Goal: Information Seeking & Learning: Understand process/instructions

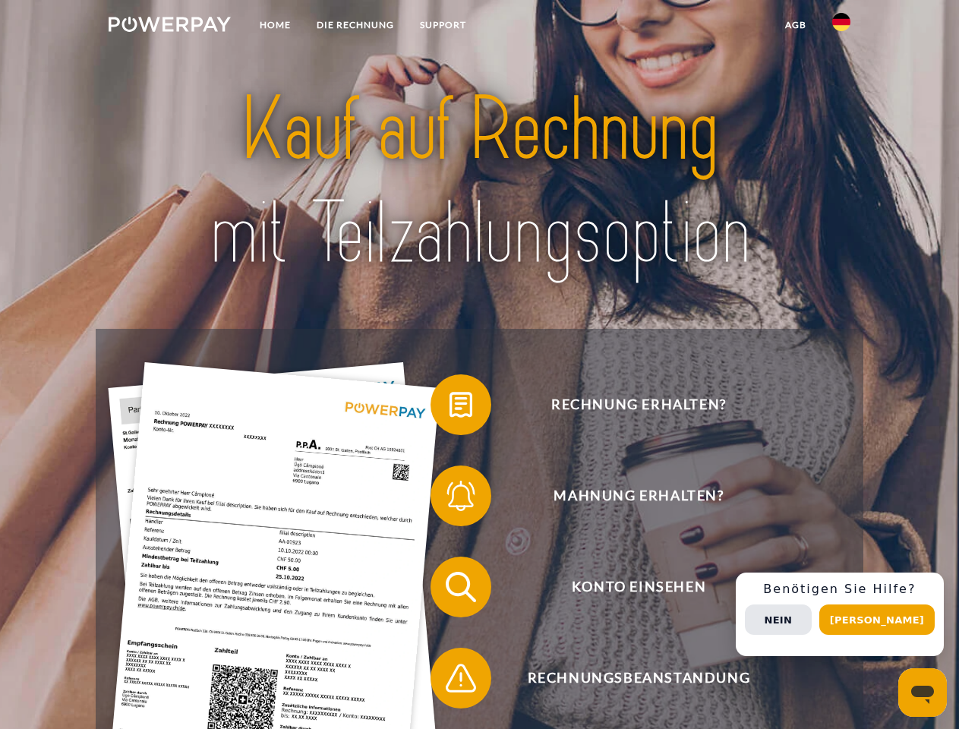
click at [169, 27] on img at bounding box center [170, 24] width 122 height 15
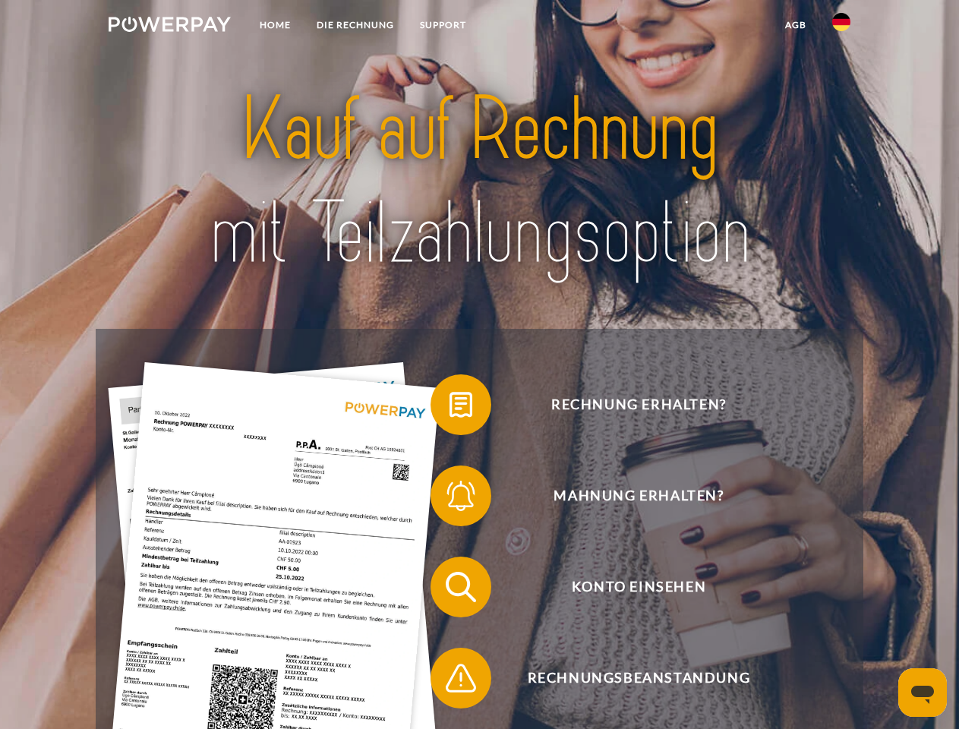
click at [842, 27] on img at bounding box center [841, 22] width 18 height 18
click at [795, 25] on link "agb" at bounding box center [795, 24] width 47 height 27
click at [450, 408] on span at bounding box center [438, 405] width 76 height 76
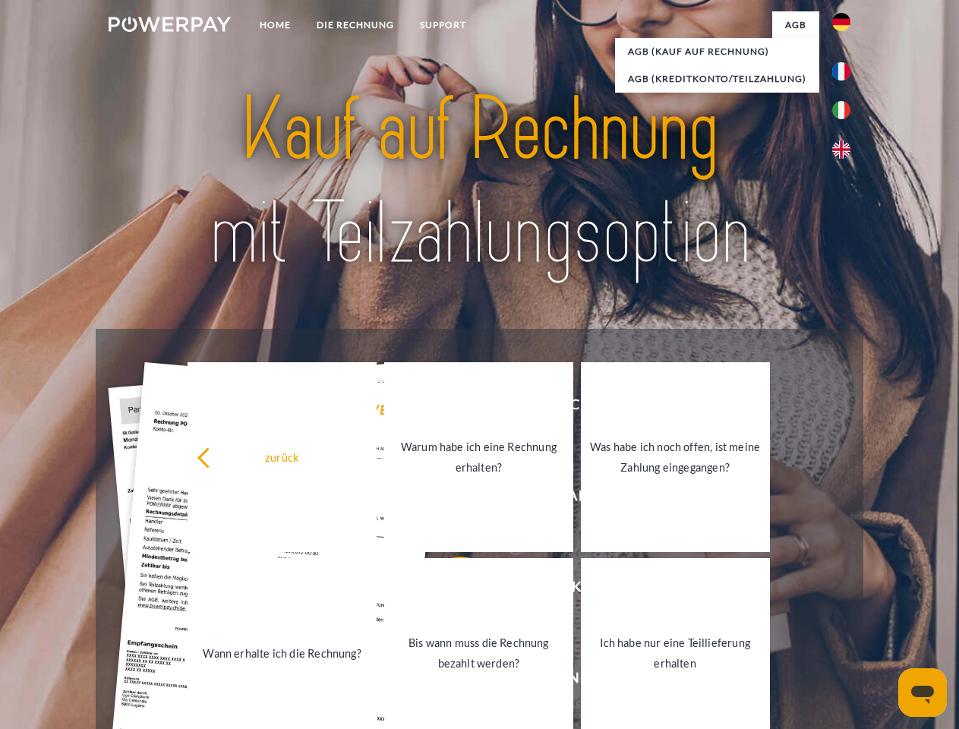
click at [450, 499] on div "Rechnung erhalten? Mahnung erhalten? Konto einsehen" at bounding box center [479, 633] width 767 height 608
click at [450, 590] on link "Bis wann muss die Rechnung bezahlt werden?" at bounding box center [478, 653] width 189 height 190
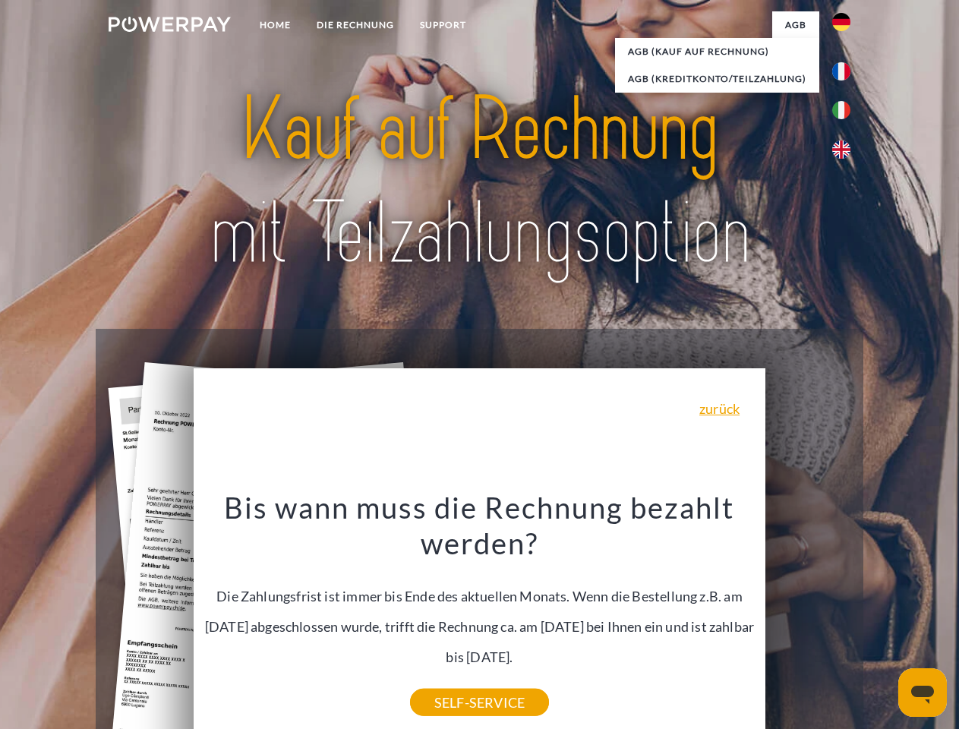
click at [845, 614] on div "Rechnung erhalten? Mahnung erhalten? Konto einsehen" at bounding box center [479, 633] width 767 height 608
click at [808, 618] on span "Konto einsehen" at bounding box center [639, 587] width 372 height 61
click at [883, 620] on header "Home DIE RECHNUNG SUPPORT" at bounding box center [479, 524] width 959 height 1049
